Goal: Task Accomplishment & Management: Complete application form

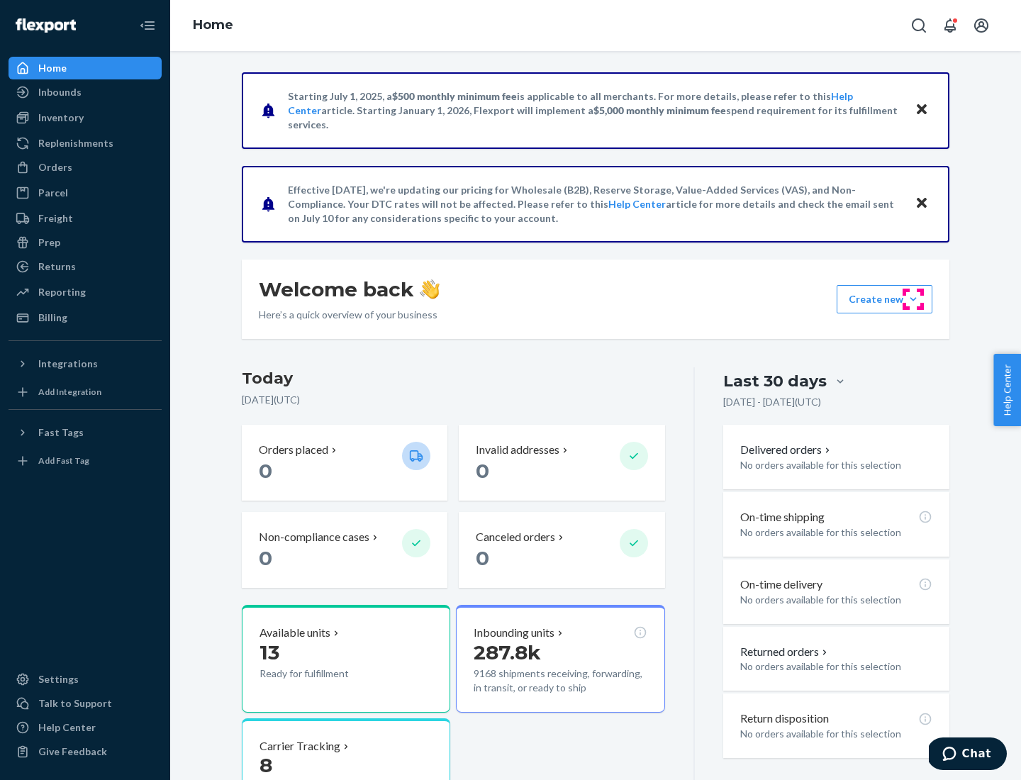
click at [914, 299] on button "Create new Create new inbound Create new order Create new product" at bounding box center [885, 299] width 96 height 28
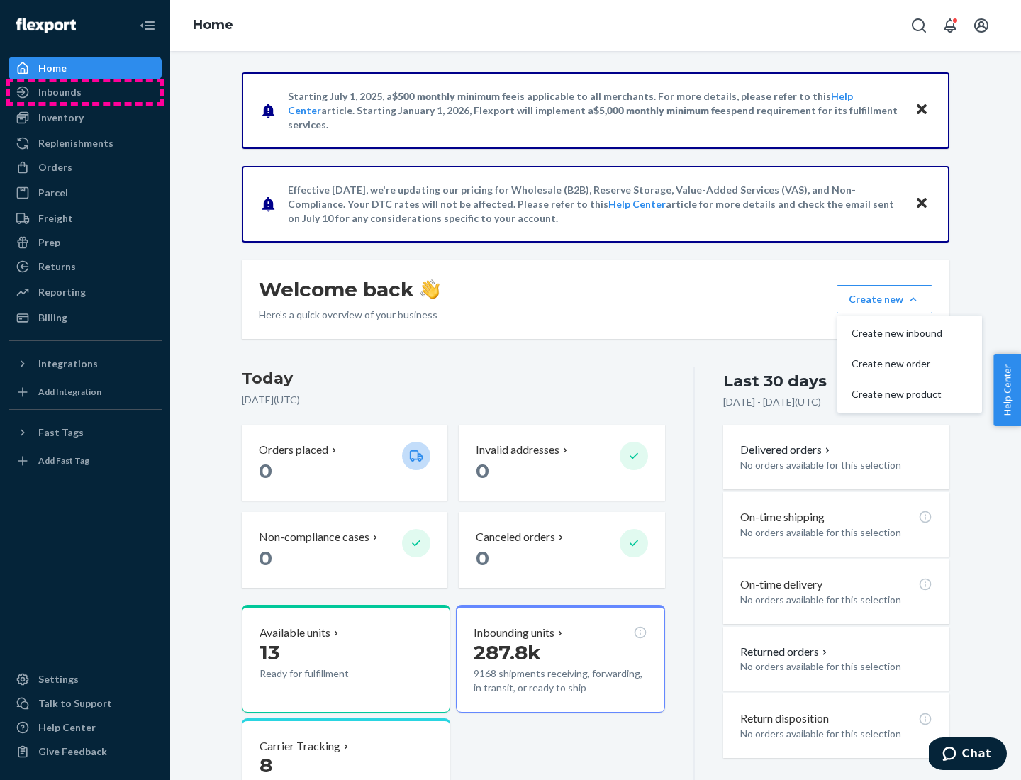
click at [85, 92] on div "Inbounds" at bounding box center [85, 92] width 150 height 20
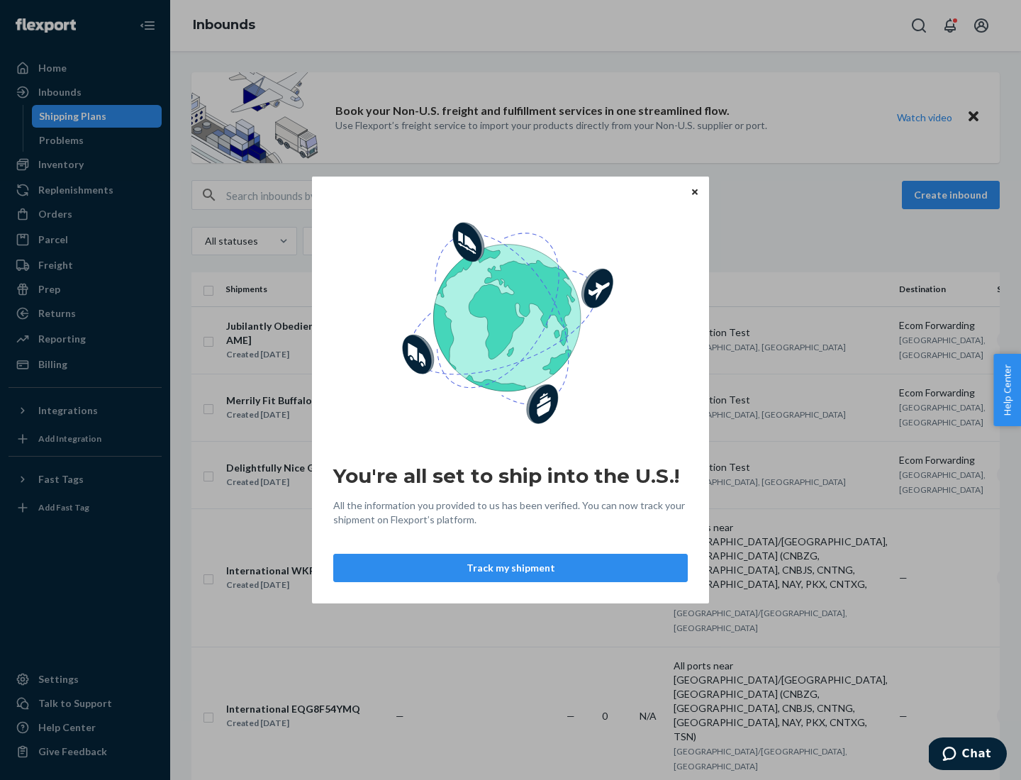
click at [511, 568] on button "Track my shipment" at bounding box center [510, 568] width 355 height 28
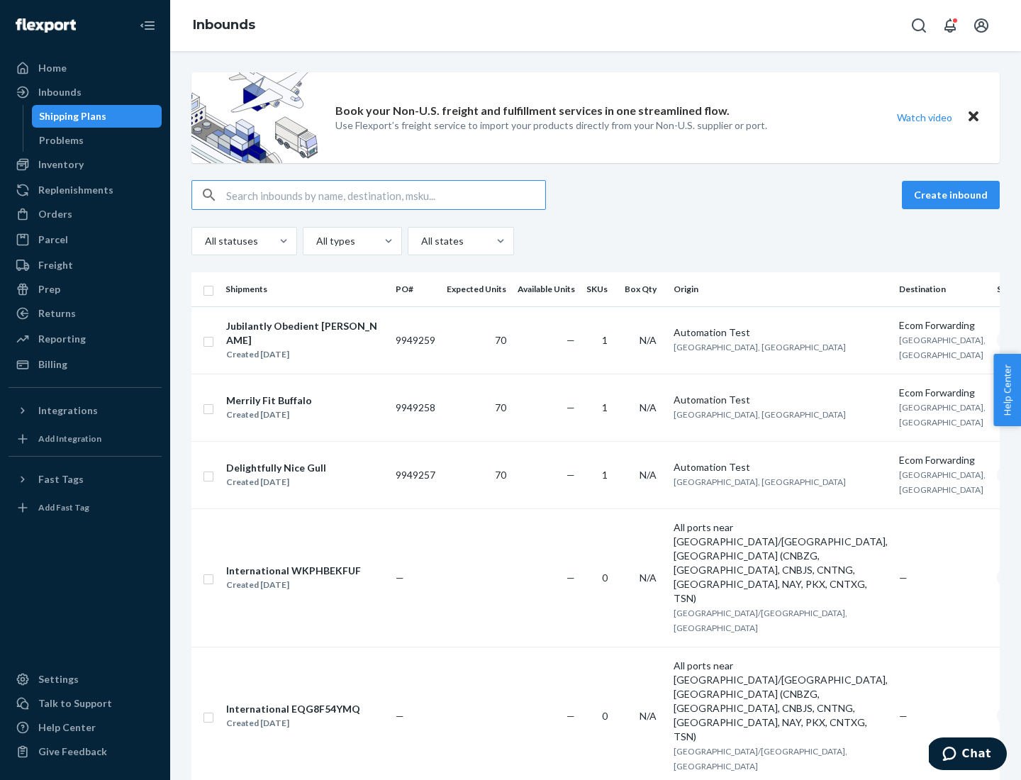
click at [953, 195] on button "Create inbound" at bounding box center [951, 195] width 98 height 28
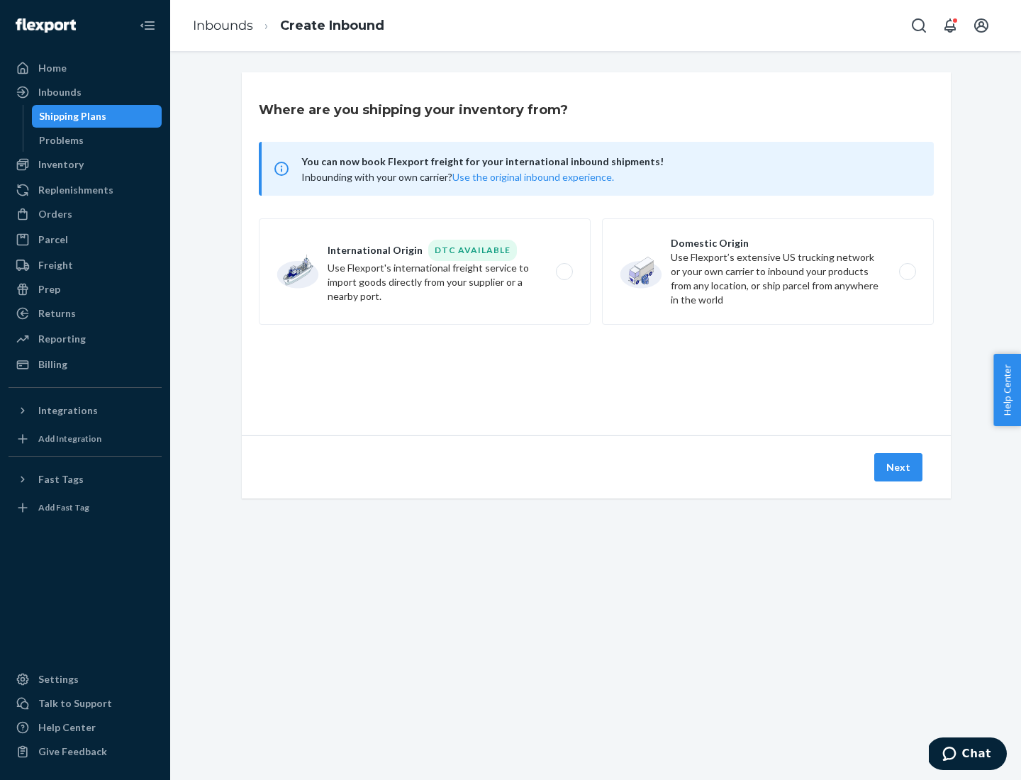
click at [425, 272] on label "International Origin DTC Available Use Flexport's international freight service…" at bounding box center [425, 271] width 332 height 106
click at [564, 272] on input "International Origin DTC Available Use Flexport's international freight service…" at bounding box center [568, 271] width 9 height 9
radio input "true"
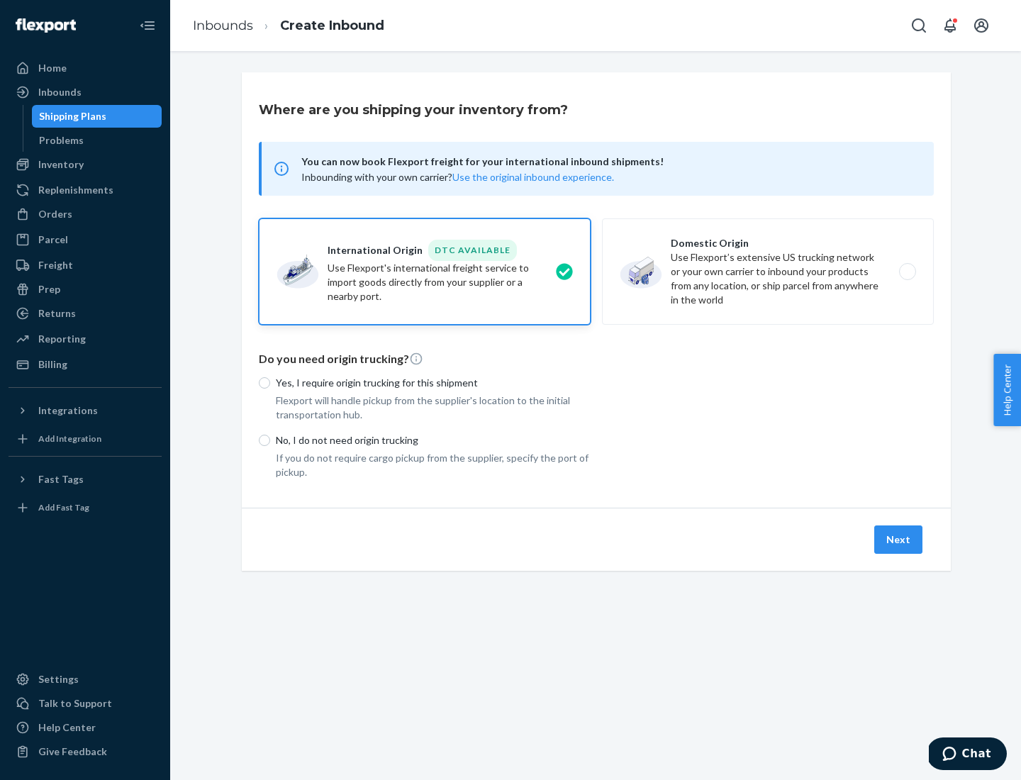
click at [433, 440] on p "No, I do not need origin trucking" at bounding box center [433, 440] width 315 height 14
click at [270, 440] on input "No, I do not need origin trucking" at bounding box center [264, 440] width 11 height 11
radio input "true"
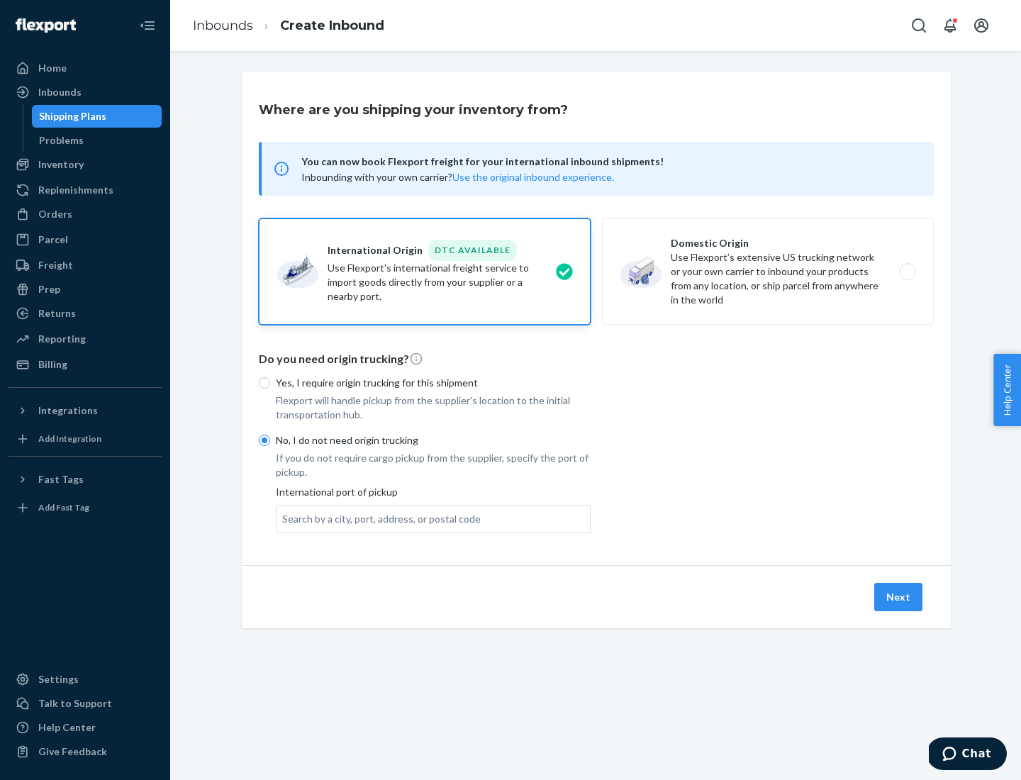
click at [378, 518] on div "Search by a city, port, address, or postal code" at bounding box center [381, 519] width 199 height 14
click at [284, 518] on input "Search by a city, port, address, or postal code" at bounding box center [282, 519] width 1 height 14
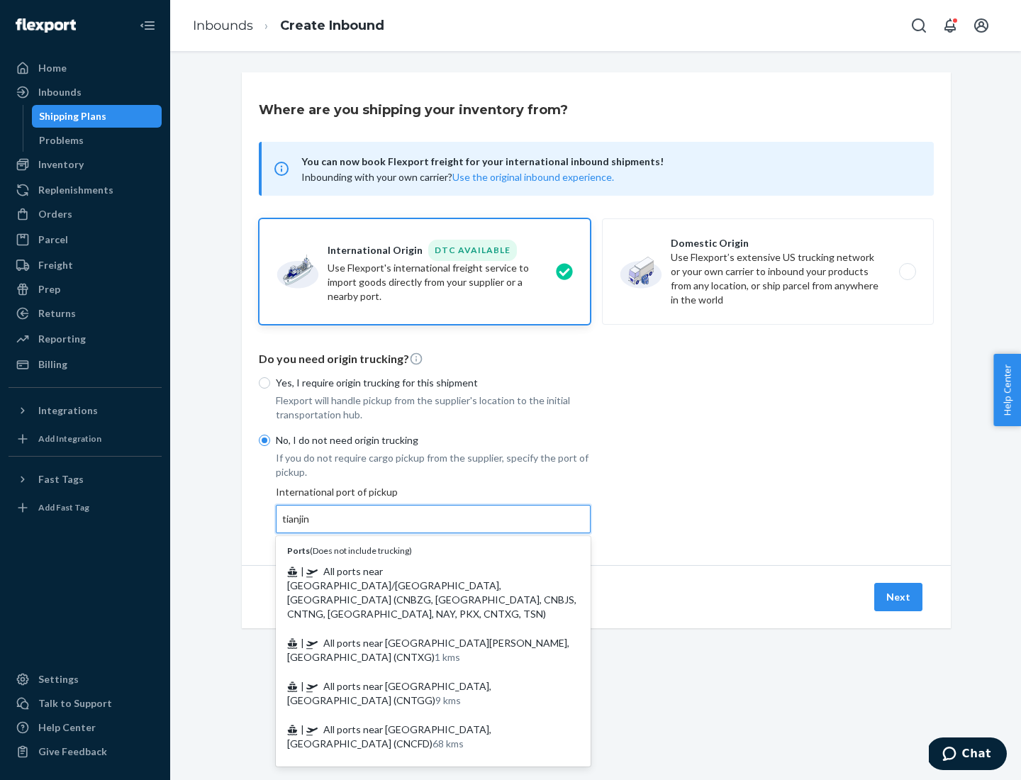
click at [419, 571] on span "| All ports near [GEOGRAPHIC_DATA]/[GEOGRAPHIC_DATA], [GEOGRAPHIC_DATA] (CNBZG,…" at bounding box center [431, 592] width 289 height 55
click at [311, 526] on input "tianjin" at bounding box center [296, 519] width 29 height 14
type input "All ports near [GEOGRAPHIC_DATA]/[GEOGRAPHIC_DATA], [GEOGRAPHIC_DATA] (CNBZG, […"
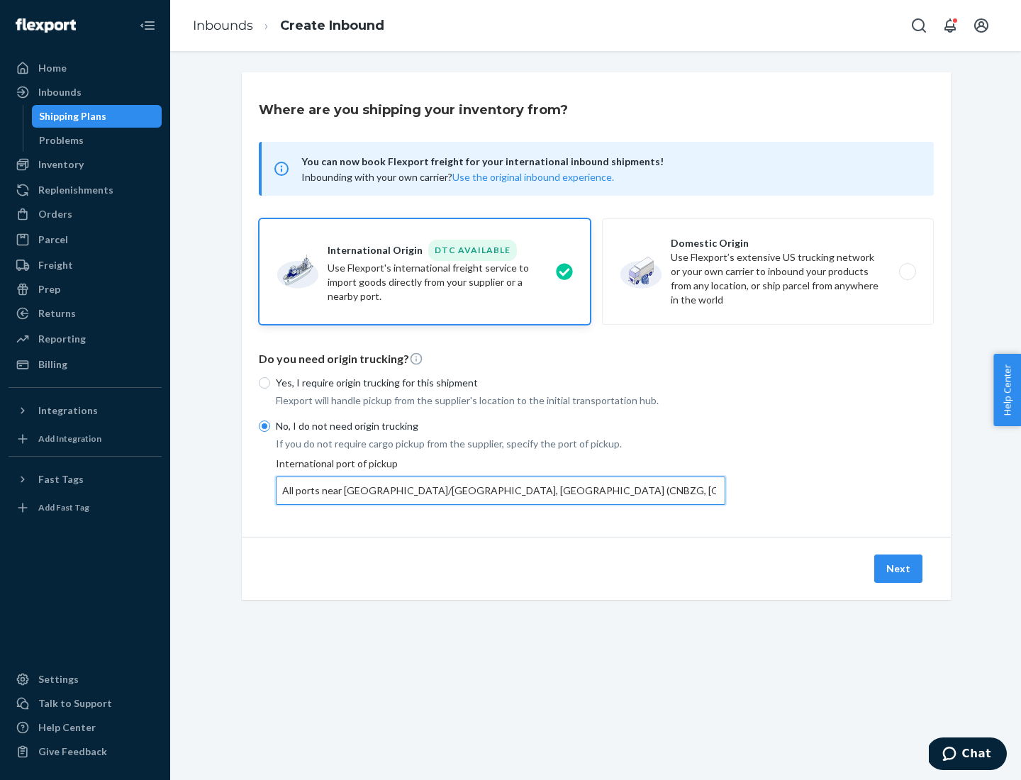
click at [899, 568] on button "Next" at bounding box center [899, 569] width 48 height 28
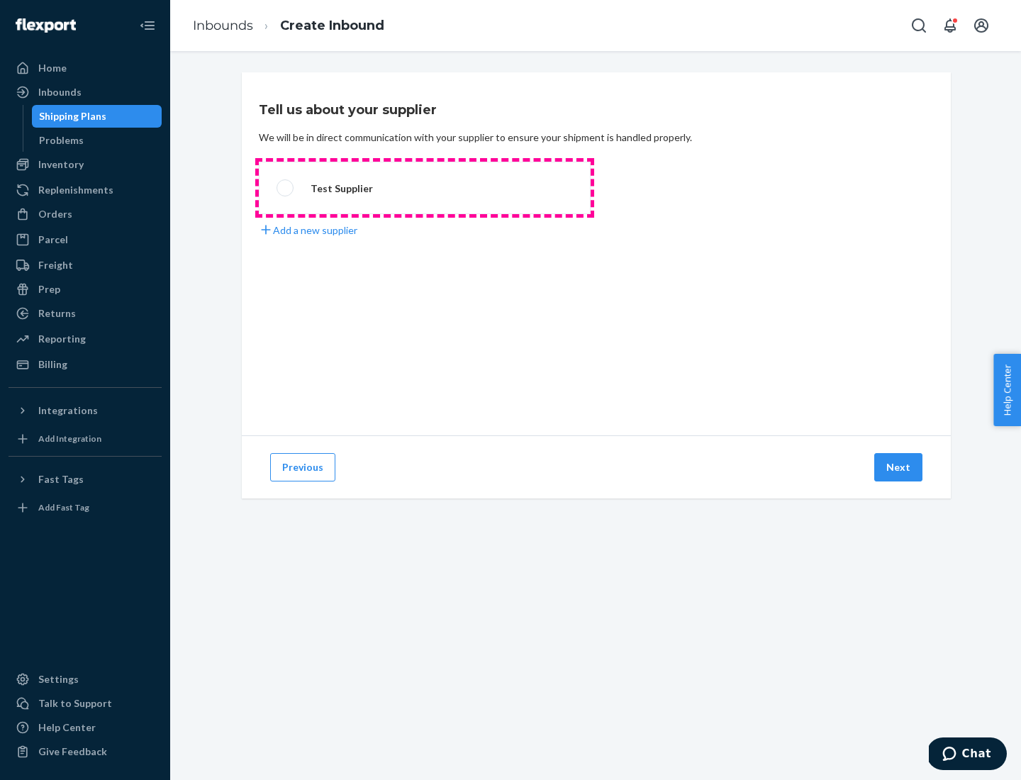
click at [425, 188] on label "Test Supplier" at bounding box center [425, 188] width 332 height 52
click at [286, 188] on input "Test Supplier" at bounding box center [281, 188] width 9 height 9
radio input "true"
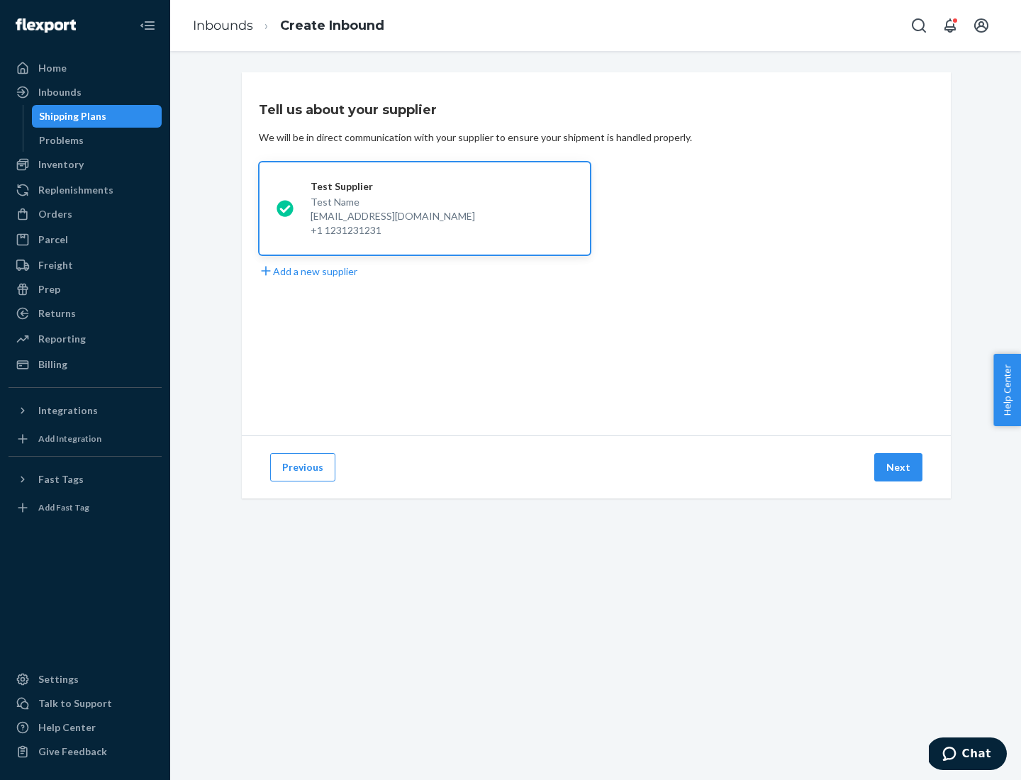
click at [899, 467] on button "Next" at bounding box center [899, 467] width 48 height 28
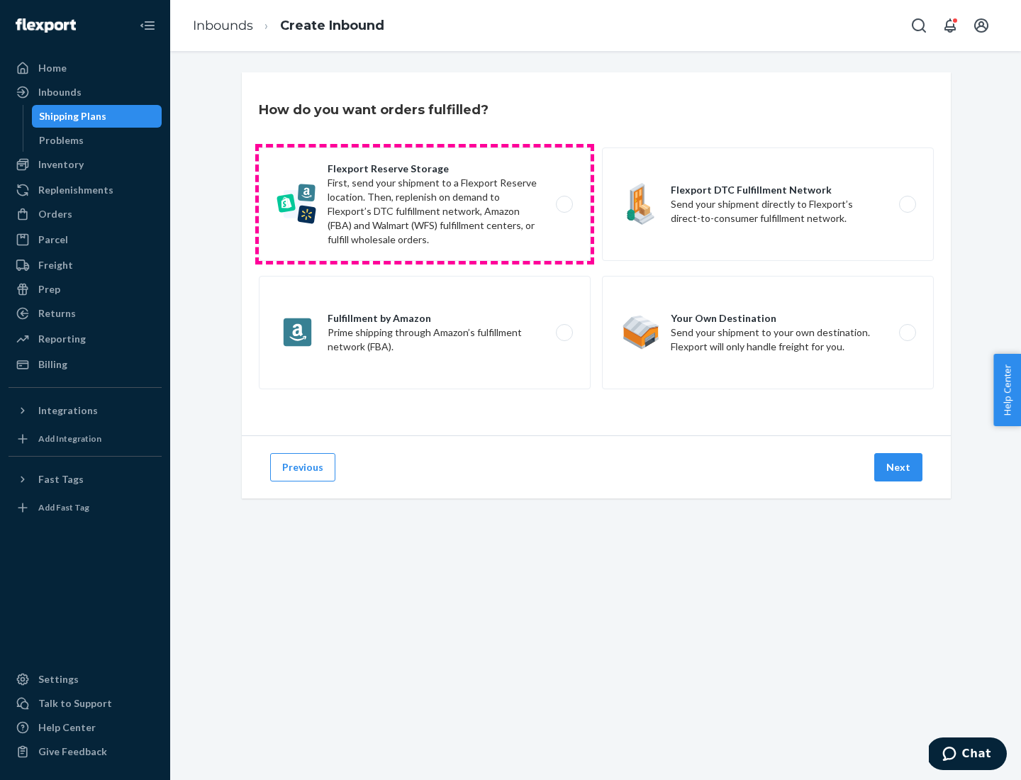
click at [425, 204] on label "Flexport Reserve Storage First, send your shipment to a Flexport Reserve locati…" at bounding box center [425, 204] width 332 height 113
click at [564, 204] on input "Flexport Reserve Storage First, send your shipment to a Flexport Reserve locati…" at bounding box center [568, 204] width 9 height 9
radio input "true"
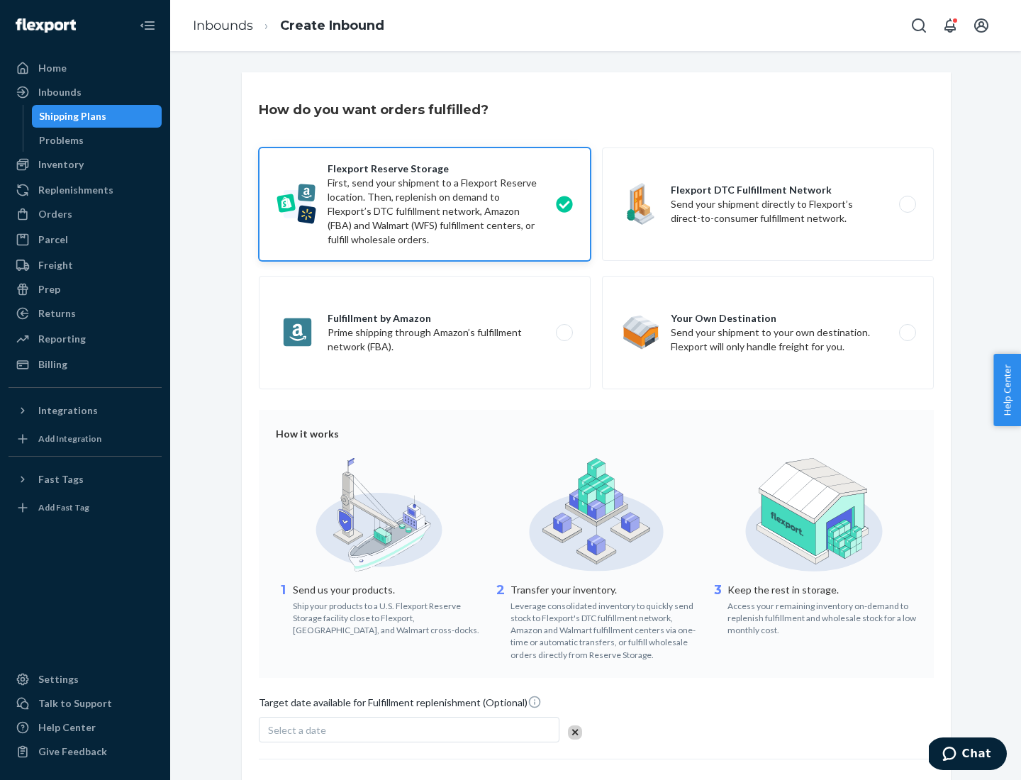
scroll to position [116, 0]
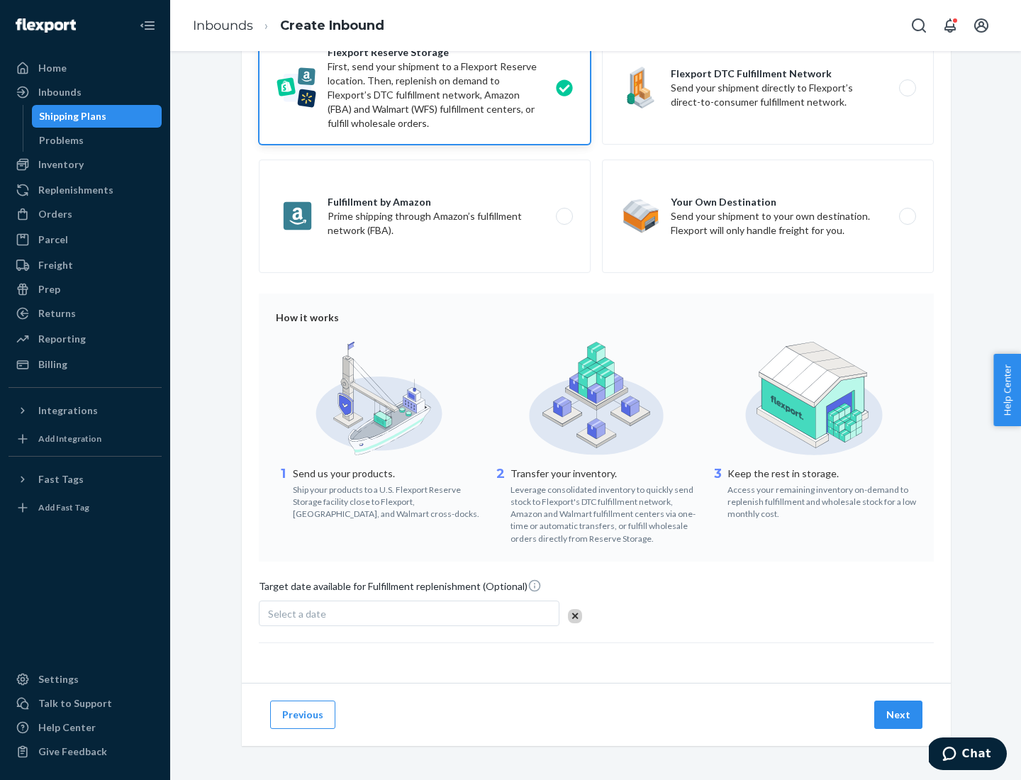
click at [899, 714] on button "Next" at bounding box center [899, 715] width 48 height 28
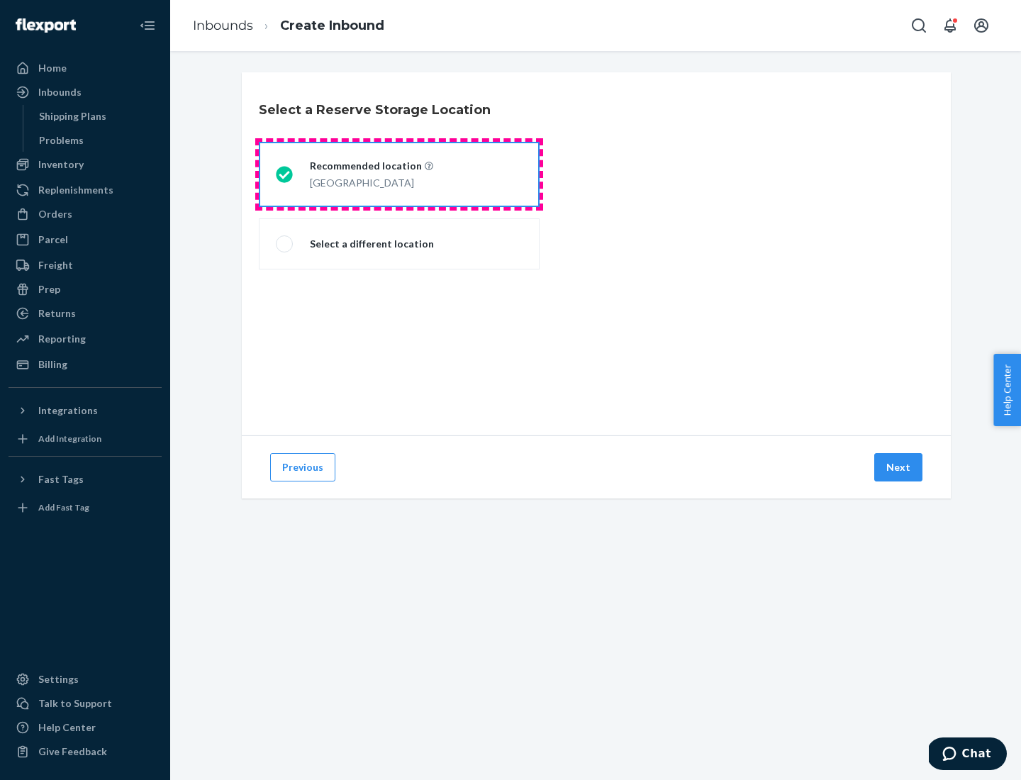
click at [399, 174] on div "[GEOGRAPHIC_DATA]" at bounding box center [371, 181] width 123 height 17
click at [285, 174] on input "Recommended location [GEOGRAPHIC_DATA]" at bounding box center [280, 174] width 9 height 9
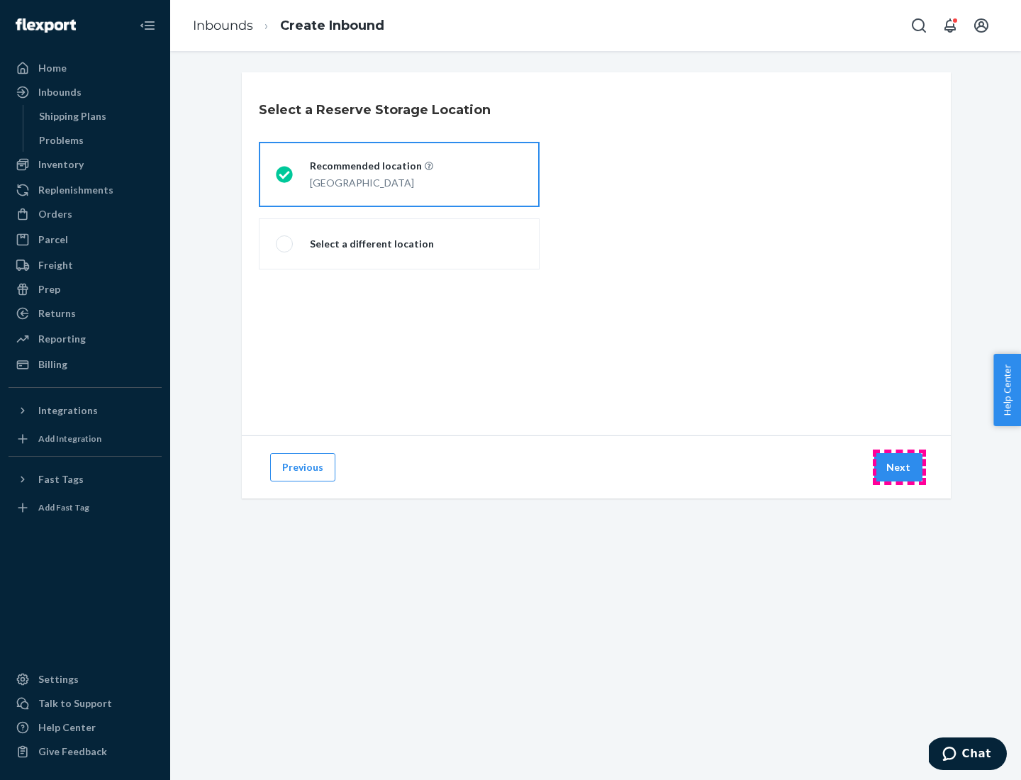
click at [899, 467] on button "Next" at bounding box center [899, 467] width 48 height 28
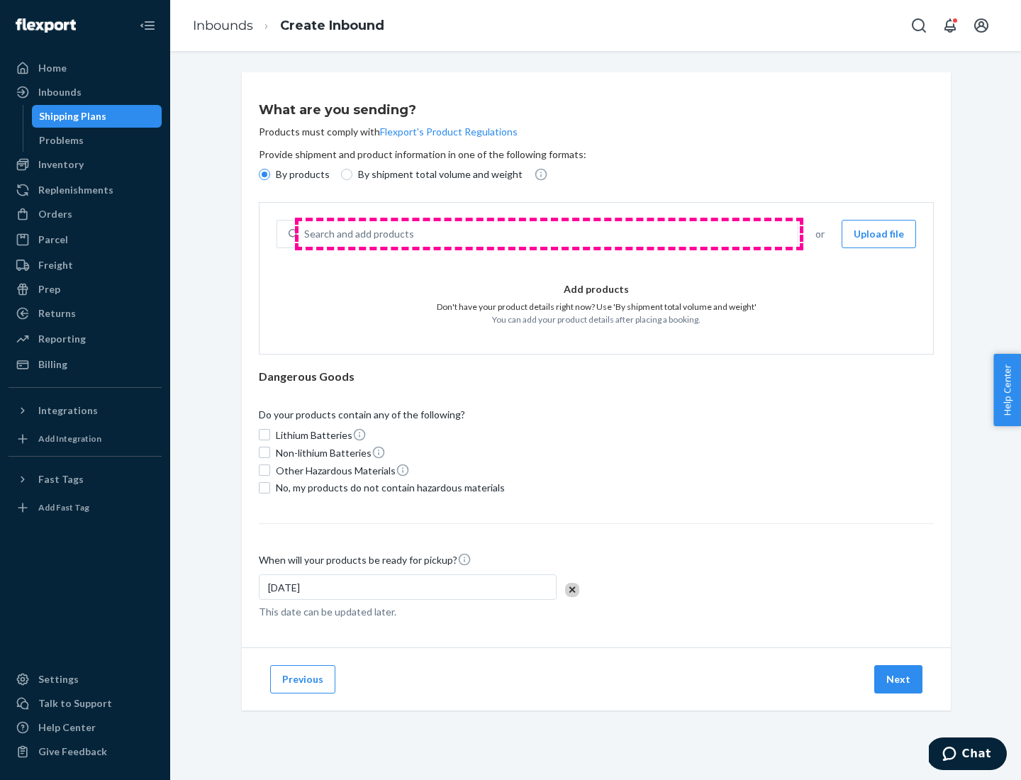
click at [549, 234] on div "Search and add products" at bounding box center [548, 234] width 499 height 26
click at [306, 234] on input "Search and add products" at bounding box center [304, 234] width 1 height 14
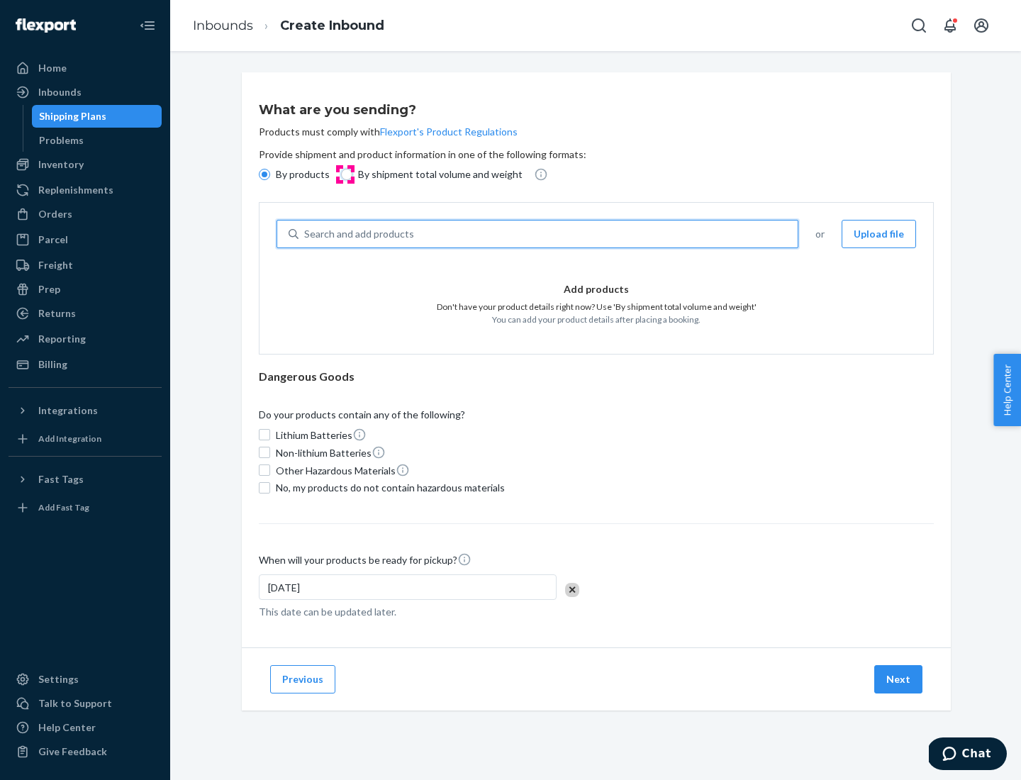
click at [345, 174] on input "By shipment total volume and weight" at bounding box center [346, 174] width 11 height 11
radio input "true"
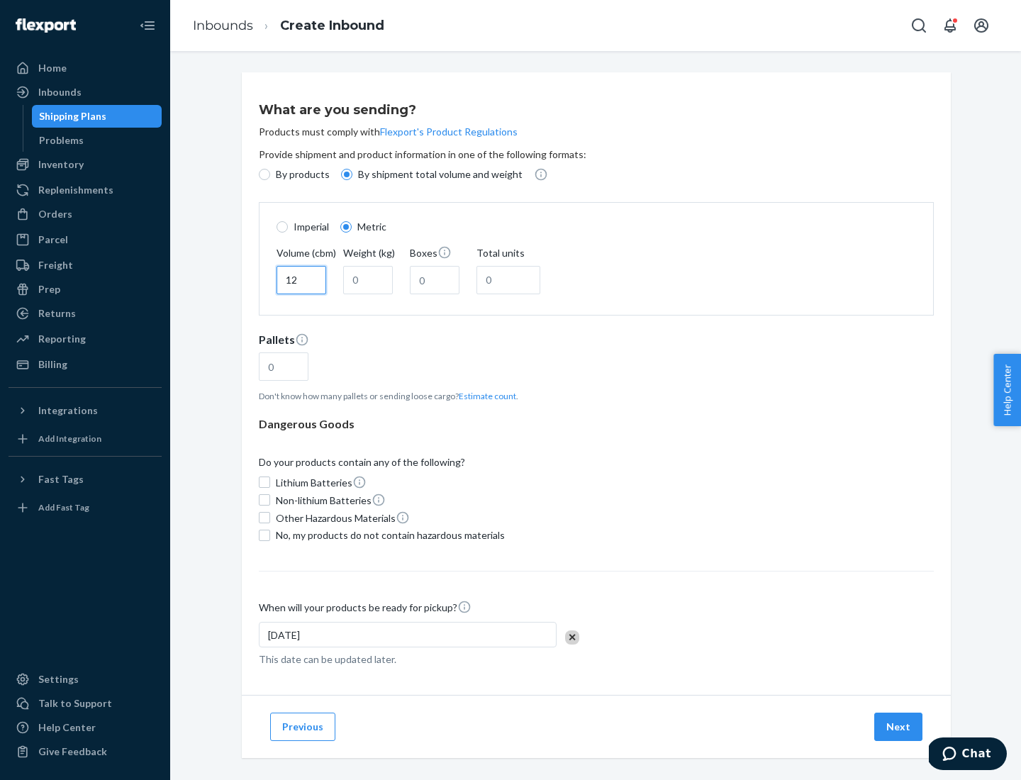
type input "12"
type input "22"
type input "222"
type input "121"
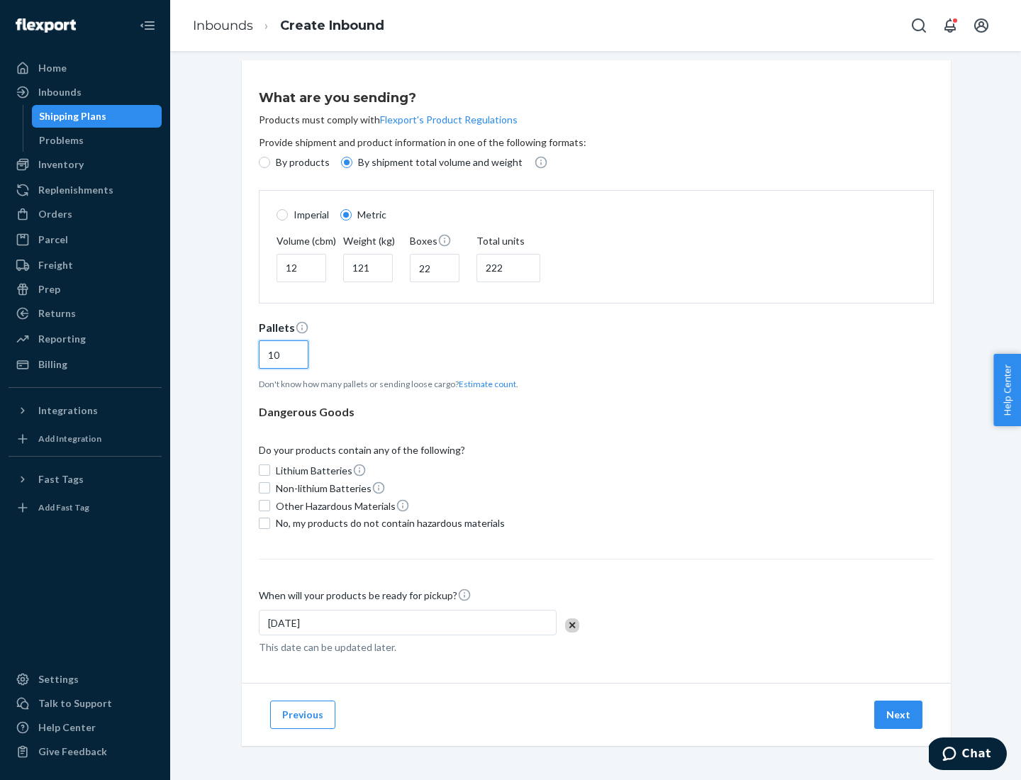
type input "10"
click at [388, 523] on span "No, my products do not contain hazardous materials" at bounding box center [390, 523] width 229 height 14
click at [270, 523] on input "No, my products do not contain hazardous materials" at bounding box center [264, 523] width 11 height 11
checkbox input "true"
click at [899, 714] on button "Next" at bounding box center [899, 715] width 48 height 28
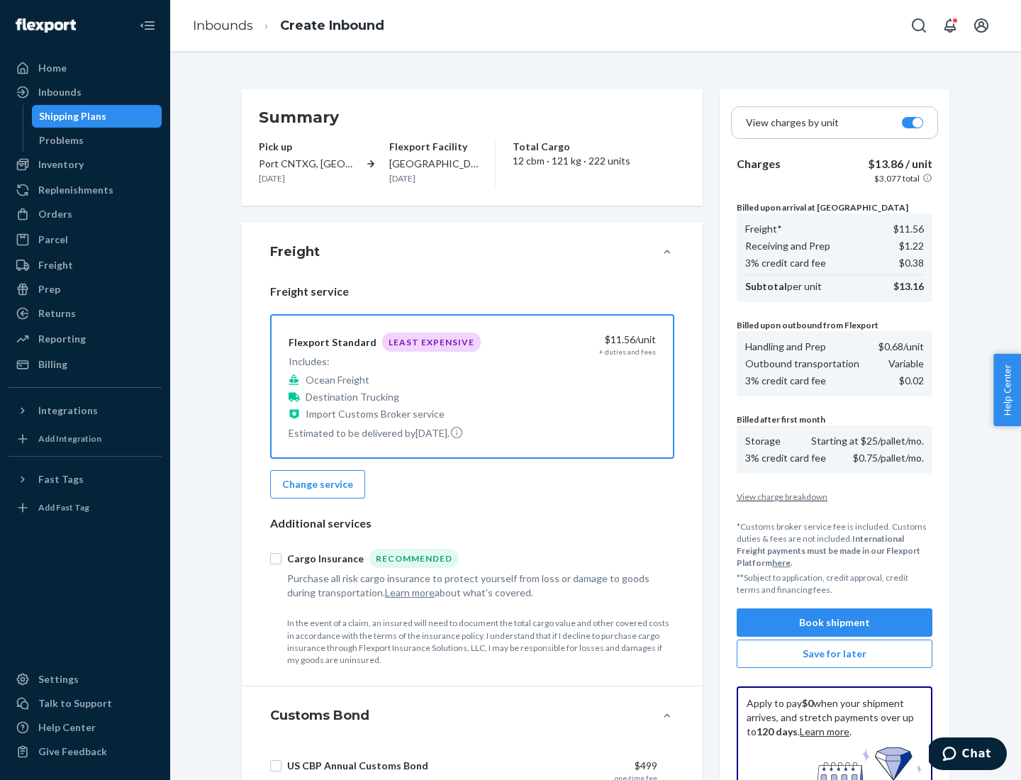
scroll to position [207, 0]
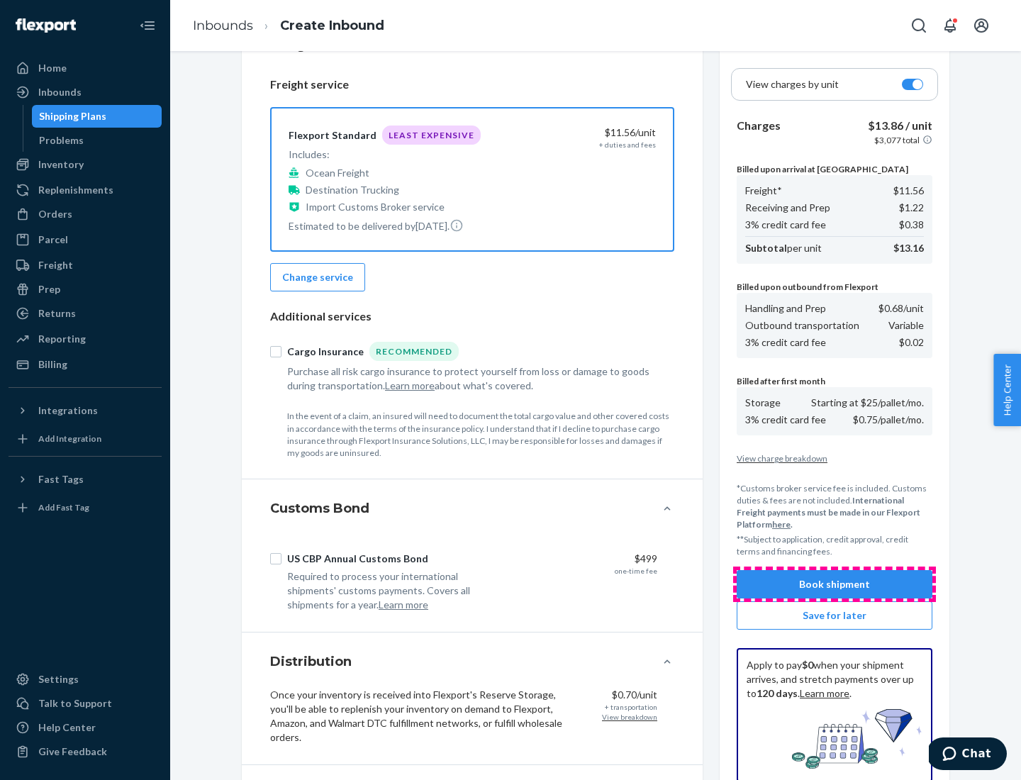
click at [835, 584] on button "Book shipment" at bounding box center [835, 584] width 196 height 28
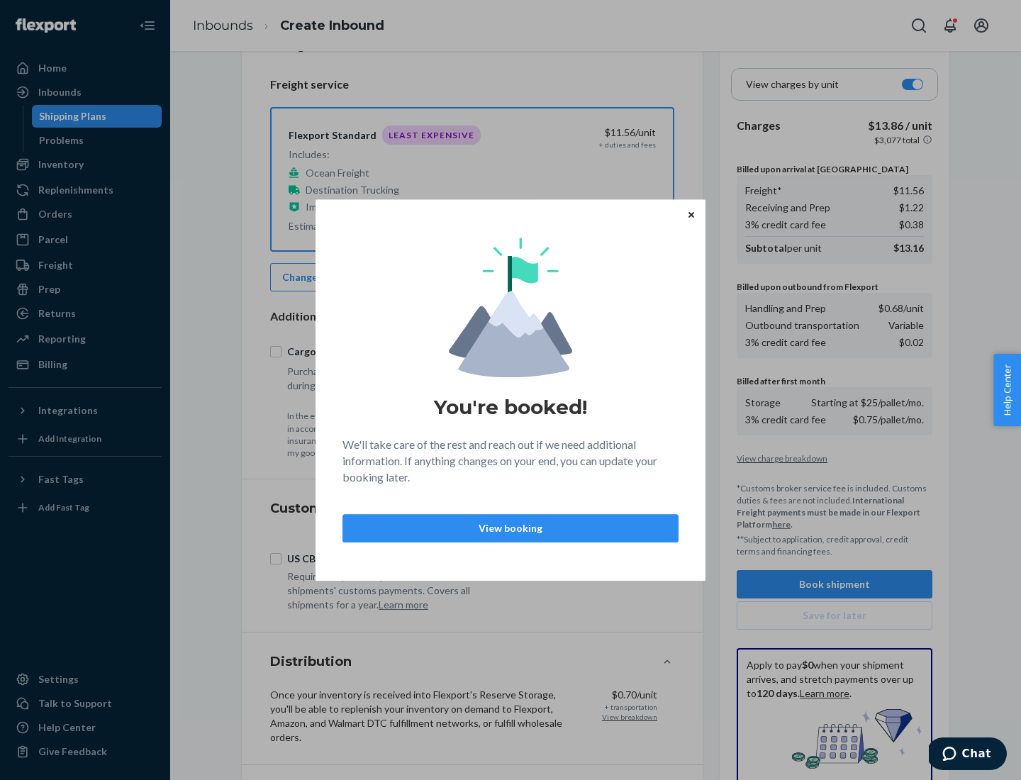
click at [511, 528] on p "View booking" at bounding box center [511, 528] width 312 height 14
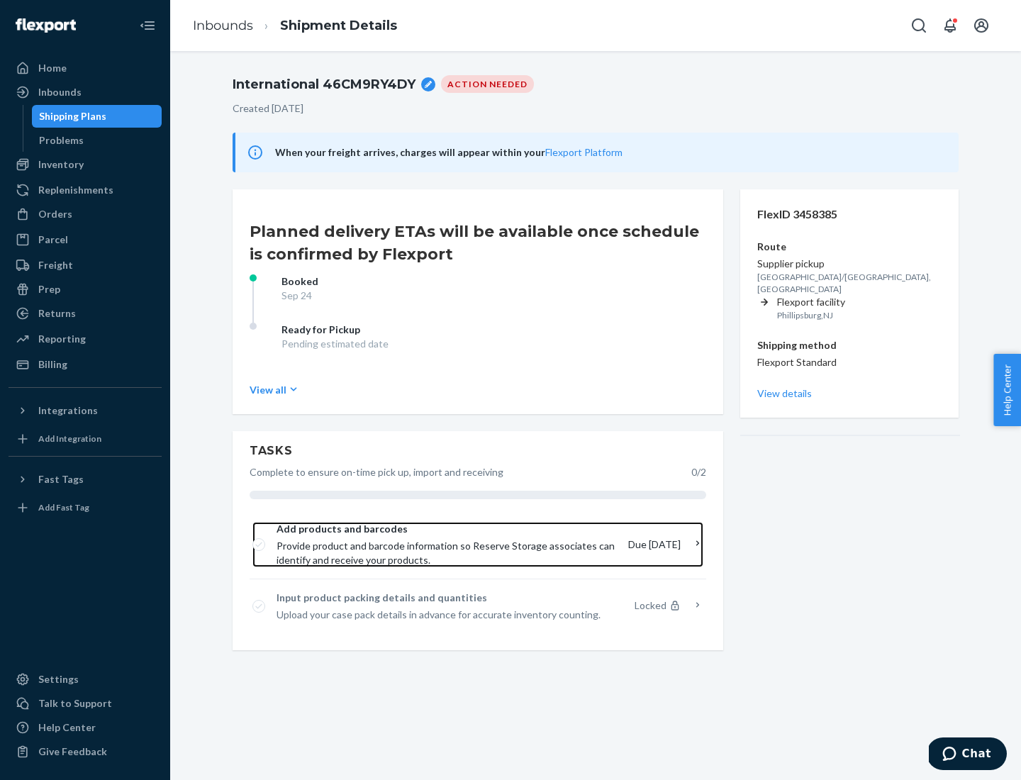
click at [450, 545] on span "Provide product and barcode information so Reserve Storage associates can ident…" at bounding box center [447, 553] width 340 height 28
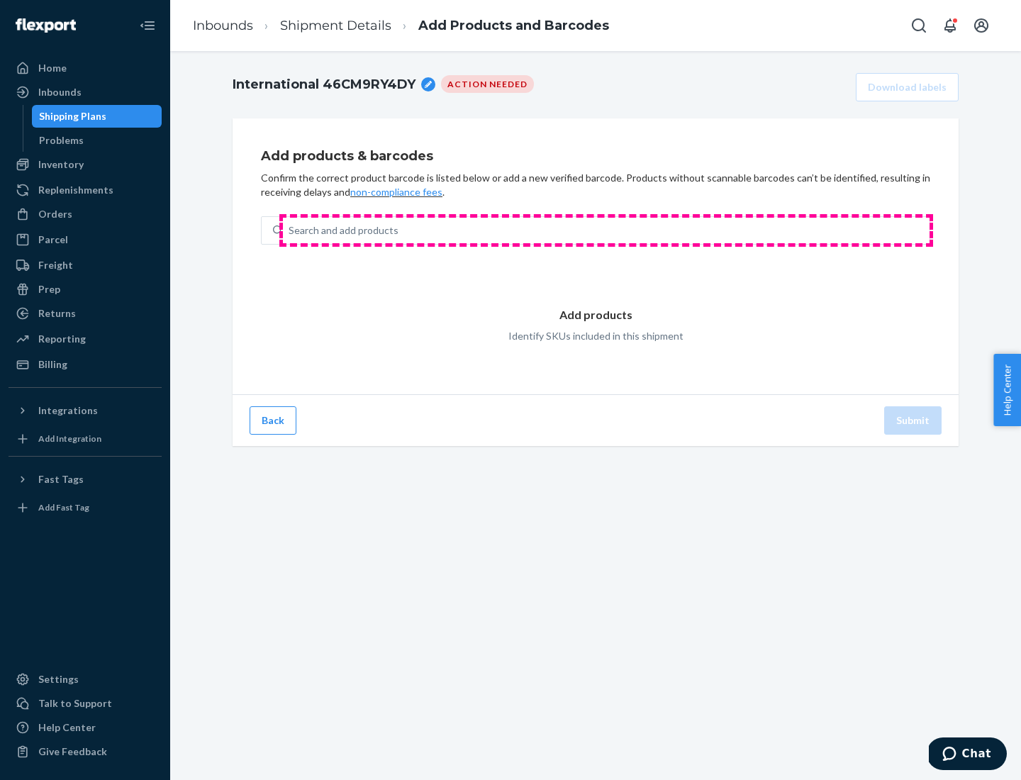
click at [606, 231] on div "Search and add products" at bounding box center [606, 231] width 647 height 26
click at [290, 231] on input "Search and add products" at bounding box center [289, 230] width 1 height 14
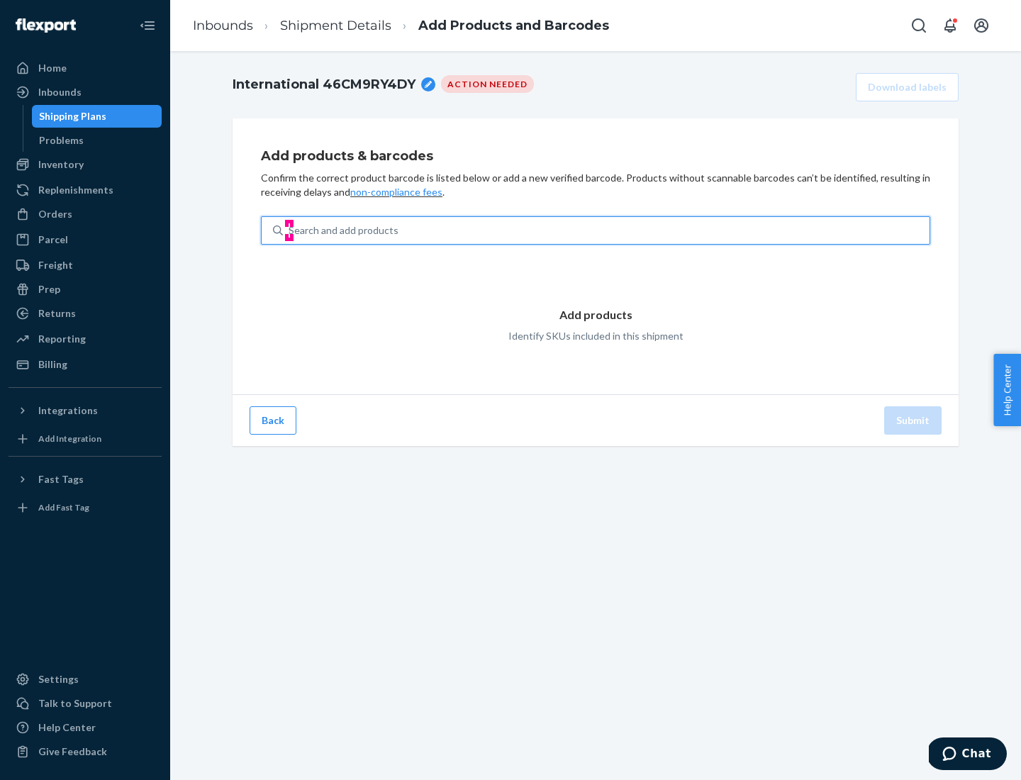
type input "test"
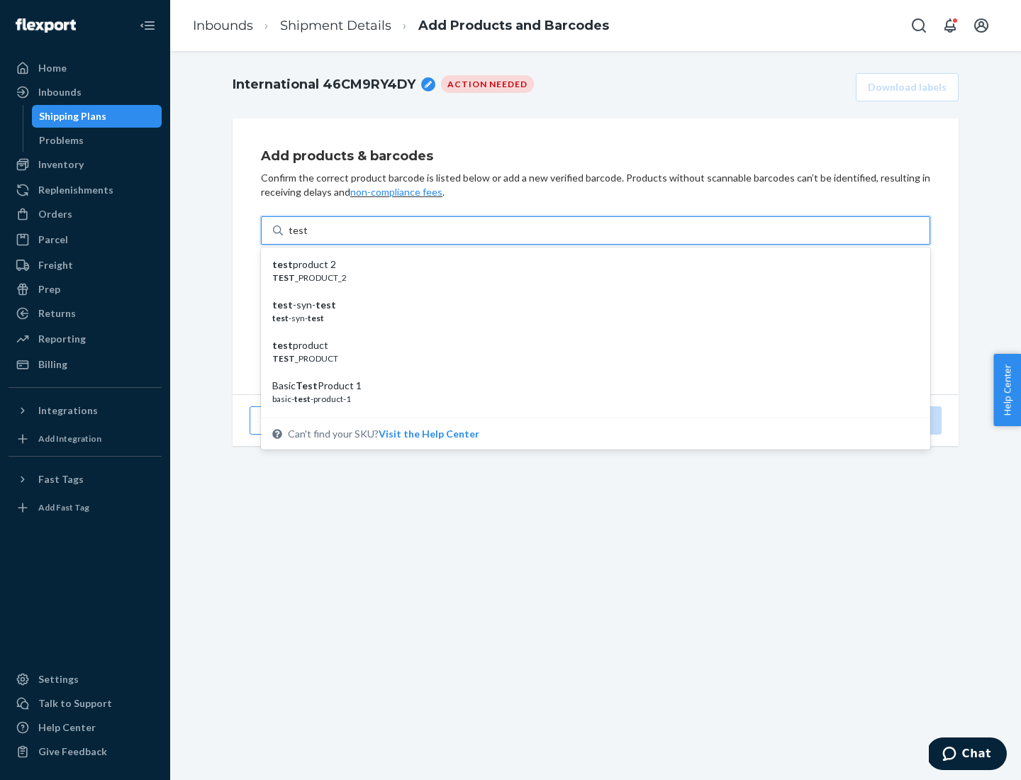
scroll to position [53, 0]
click at [590, 333] on div "Basic Test Product 1" at bounding box center [589, 333] width 635 height 14
click at [307, 238] on input "test" at bounding box center [298, 230] width 18 height 14
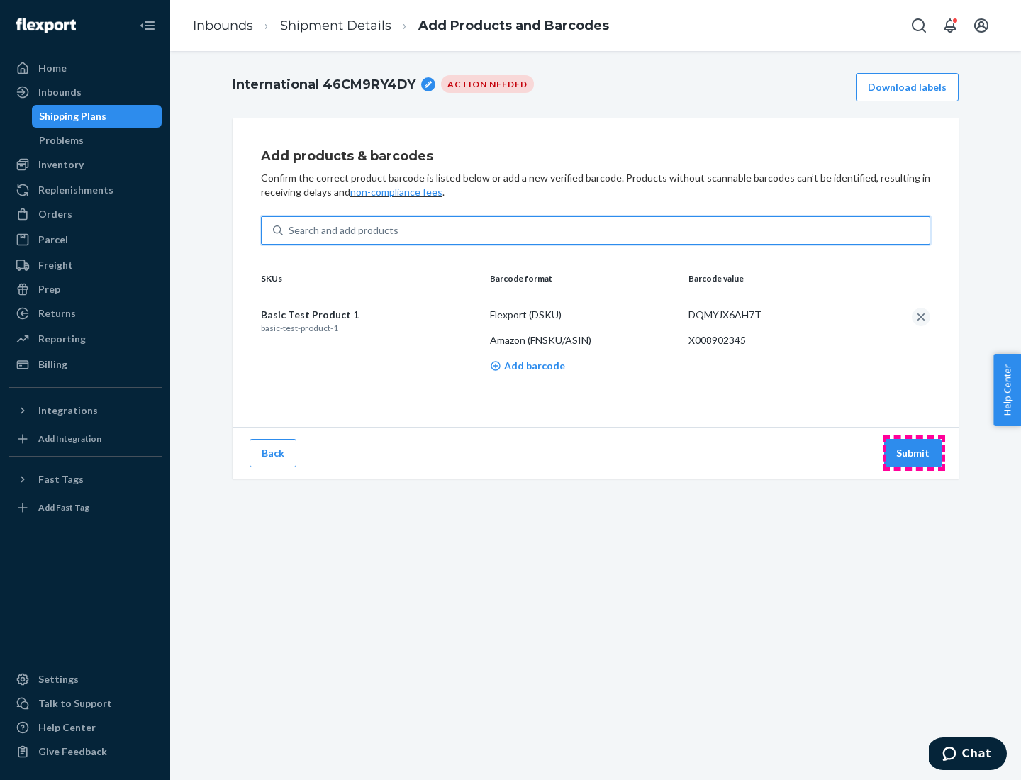
click at [914, 453] on button "Submit" at bounding box center [912, 453] width 57 height 28
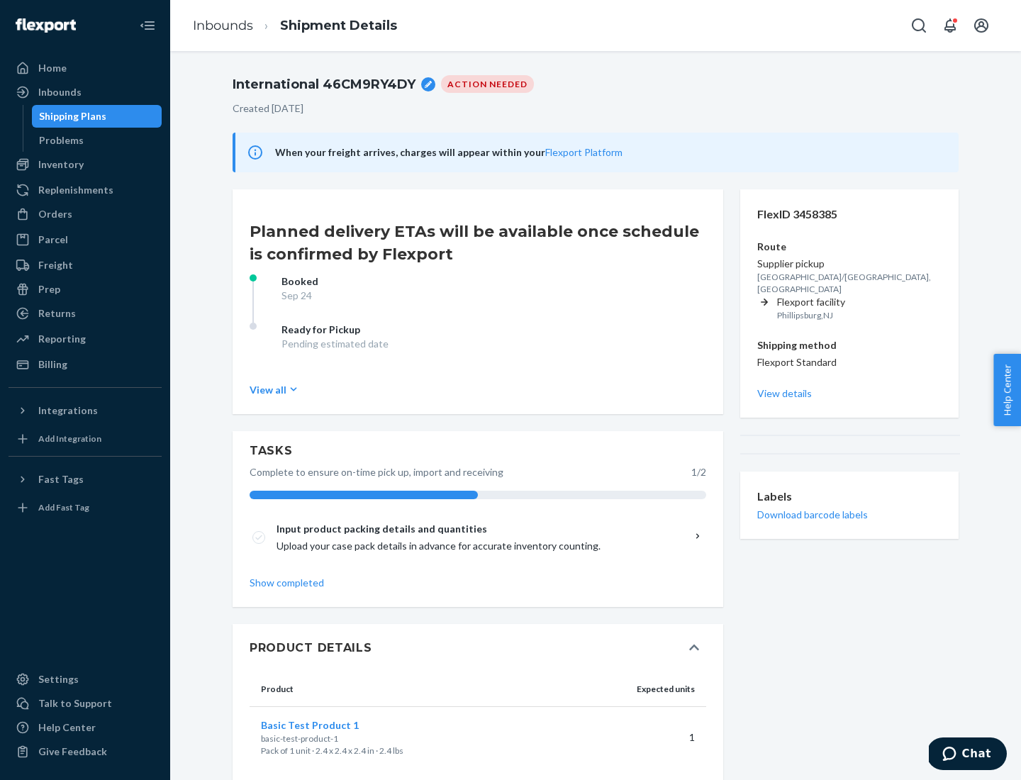
scroll to position [25, 0]
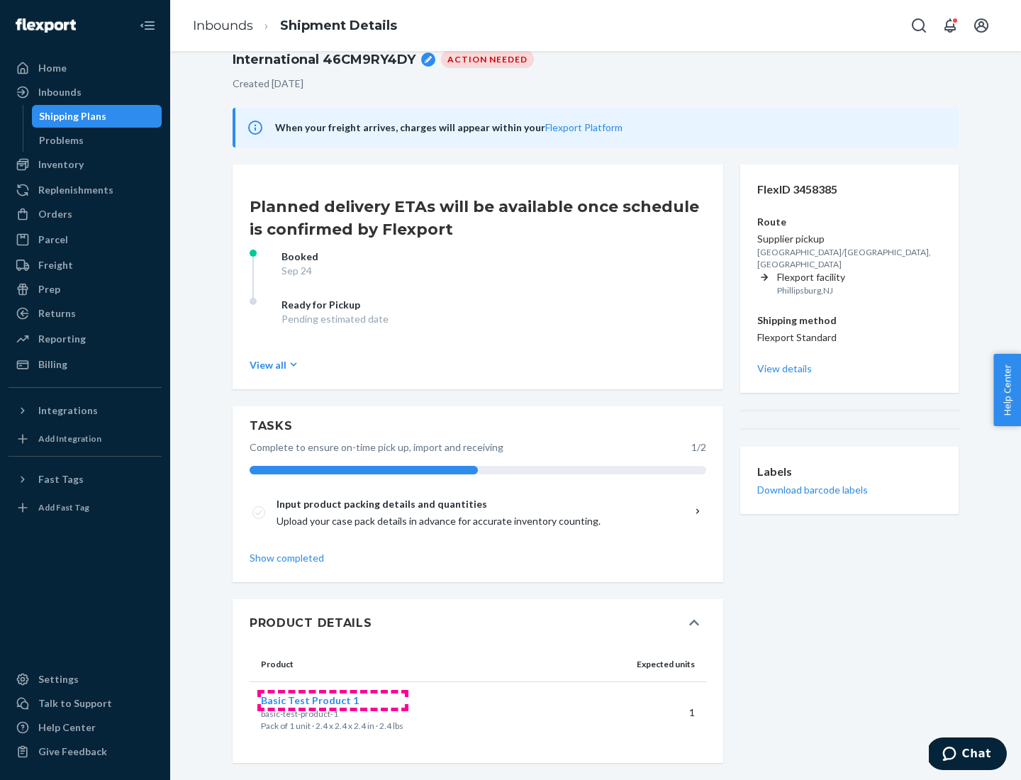
click at [333, 700] on span "Basic Test Product 1" at bounding box center [310, 700] width 98 height 12
